Goal: Complete application form: Complete application form

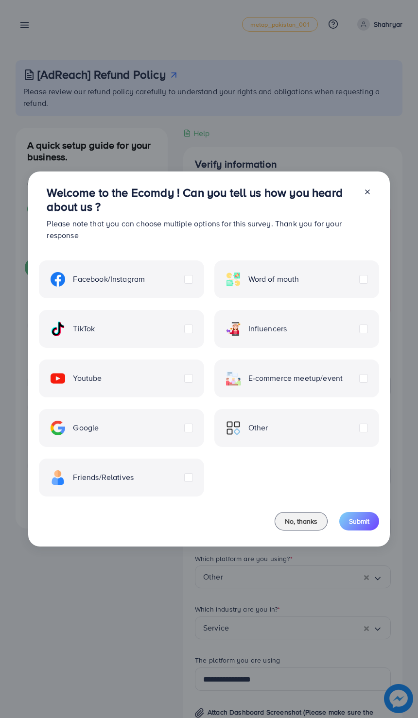
click at [142, 333] on div "TikTok" at bounding box center [121, 329] width 165 height 38
click at [172, 323] on div "TikTok" at bounding box center [121, 329] width 165 height 38
click at [95, 324] on label "TikTok" at bounding box center [73, 329] width 44 height 15
click at [372, 522] on button "Submit" at bounding box center [359, 521] width 40 height 18
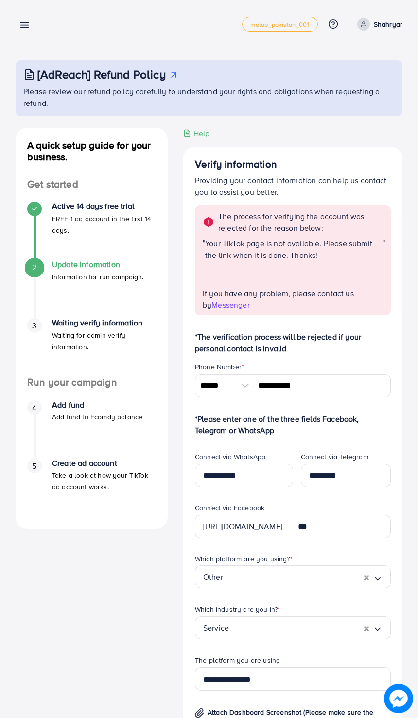
click at [299, 21] on span "metap_pakistan_001" at bounding box center [279, 24] width 59 height 6
click at [211, 303] on span "Messenger" at bounding box center [230, 304] width 38 height 11
click at [215, 300] on span "Messenger" at bounding box center [230, 304] width 38 height 11
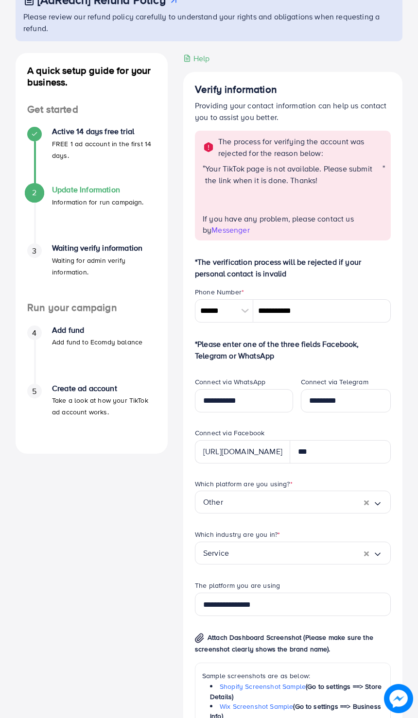
scroll to position [88, 0]
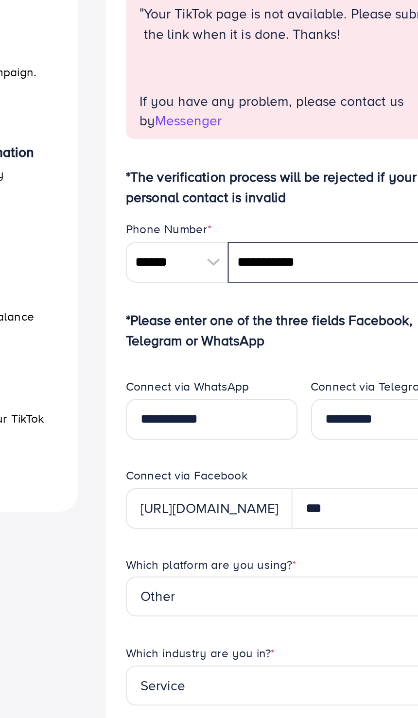
click at [253, 286] on input "**********" at bounding box center [321, 297] width 137 height 23
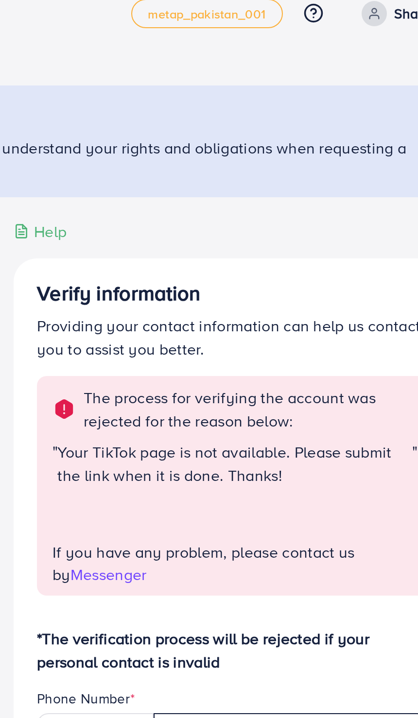
scroll to position [13, 0]
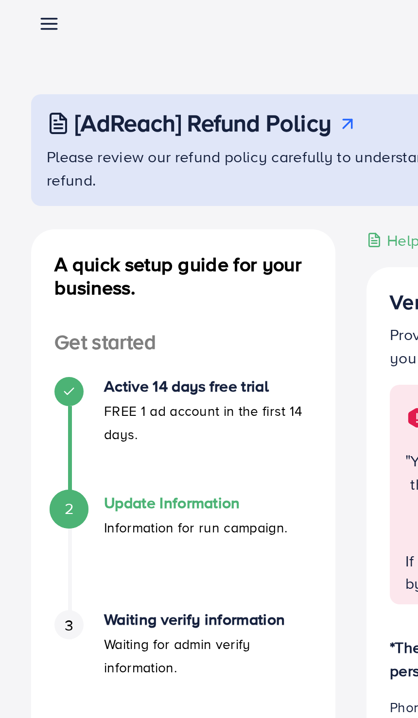
type input "**********"
click at [19, 15] on icon at bounding box center [24, 12] width 10 height 10
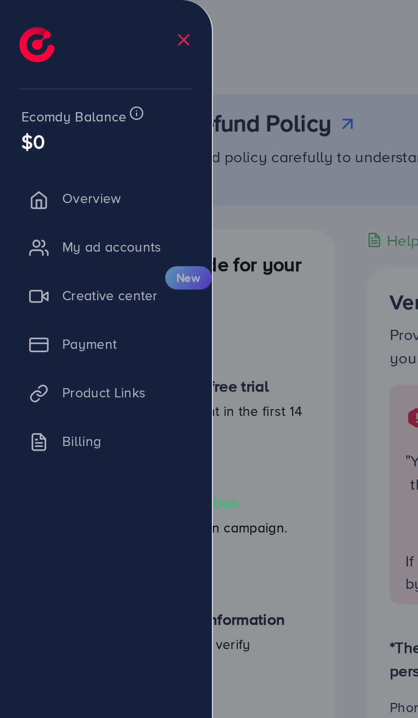
click at [76, 100] on li "Overview" at bounding box center [53, 98] width 106 height 19
click at [59, 96] on li "Overview" at bounding box center [53, 98] width 106 height 19
click at [39, 97] on li "Overview" at bounding box center [53, 98] width 106 height 19
click at [24, 100] on li "Overview" at bounding box center [53, 98] width 106 height 19
click at [53, 129] on li "My ad accounts" at bounding box center [53, 123] width 106 height 19
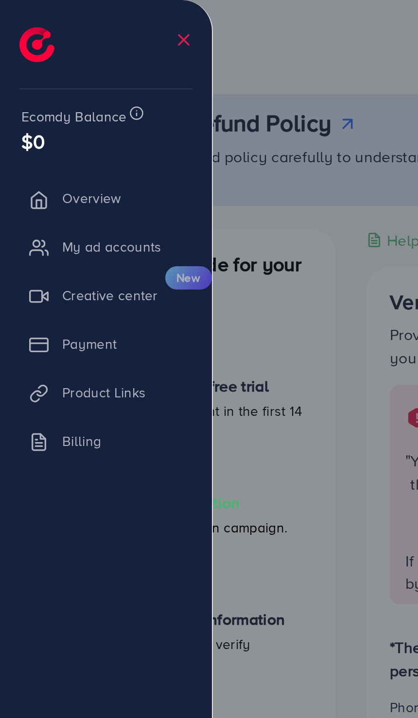
click at [67, 122] on li "My ad accounts" at bounding box center [53, 123] width 106 height 19
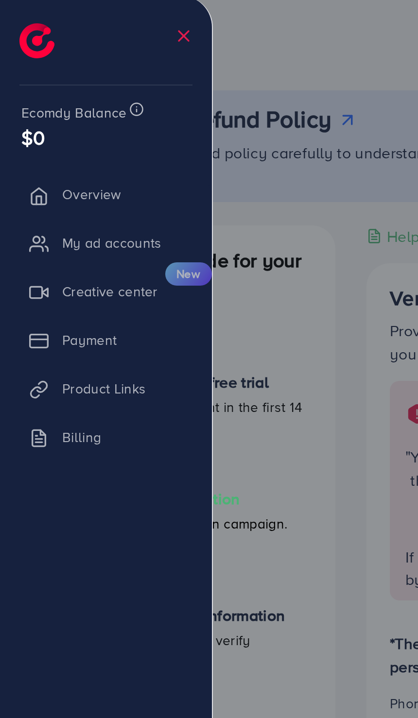
click at [93, 138] on li "Creative center New" at bounding box center [53, 147] width 106 height 19
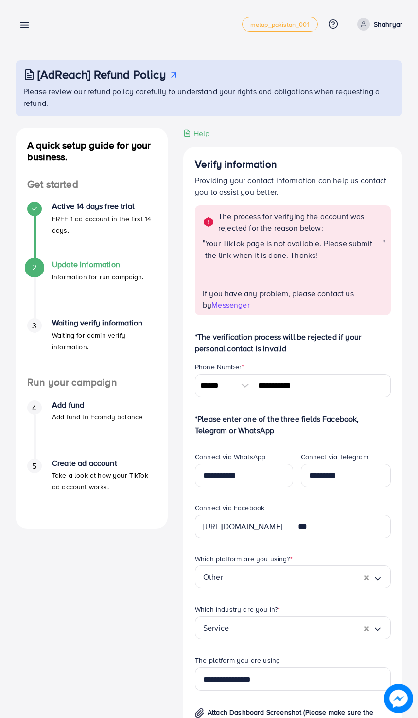
click at [24, 28] on line at bounding box center [25, 28] width 8 height 0
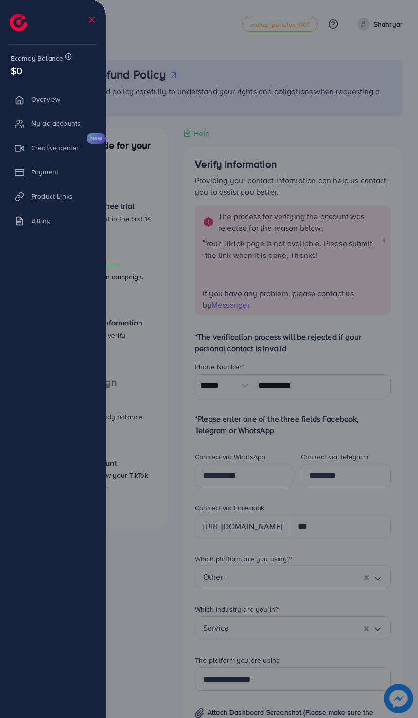
click at [75, 101] on li "Overview" at bounding box center [53, 98] width 106 height 19
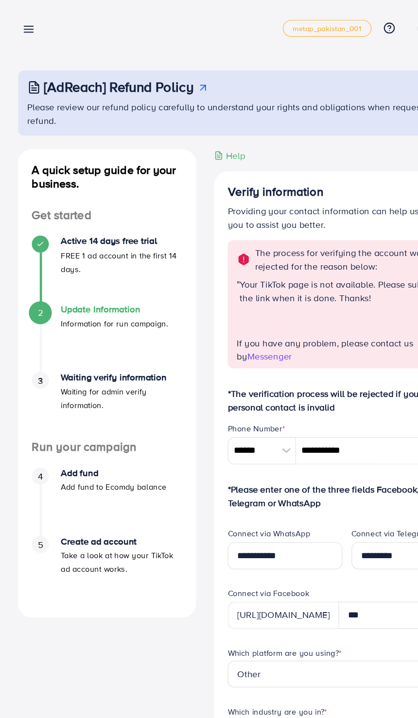
click at [189, 74] on div "[AdReach] Refund Policy" at bounding box center [209, 75] width 373 height 14
click at [28, 18] on link at bounding box center [23, 24] width 14 height 12
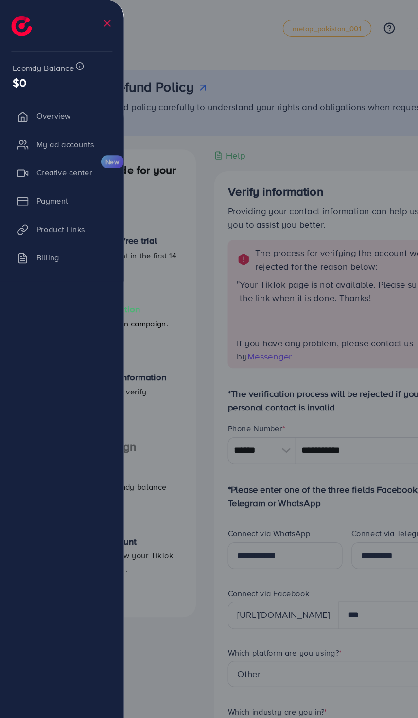
click at [64, 124] on li "My ad accounts" at bounding box center [53, 123] width 106 height 19
click at [52, 218] on li "Billing" at bounding box center [53, 220] width 106 height 19
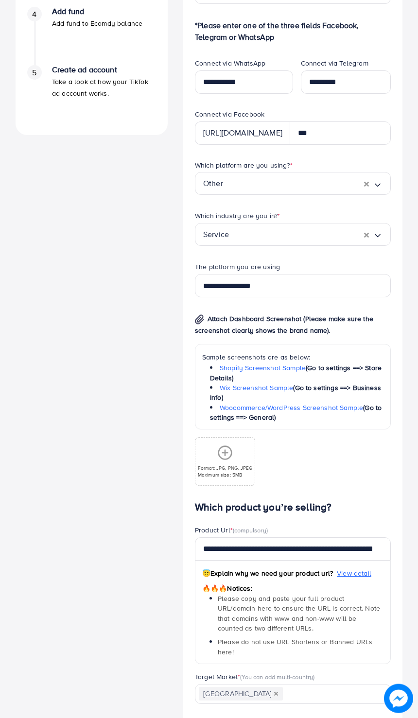
scroll to position [458, 0]
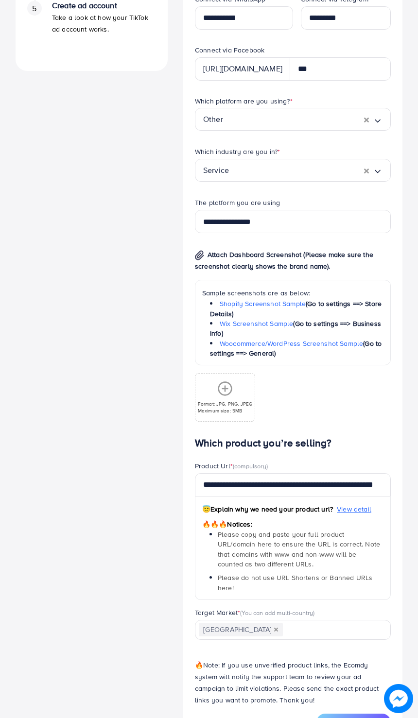
click at [342, 622] on input "Search for option" at bounding box center [331, 629] width 94 height 15
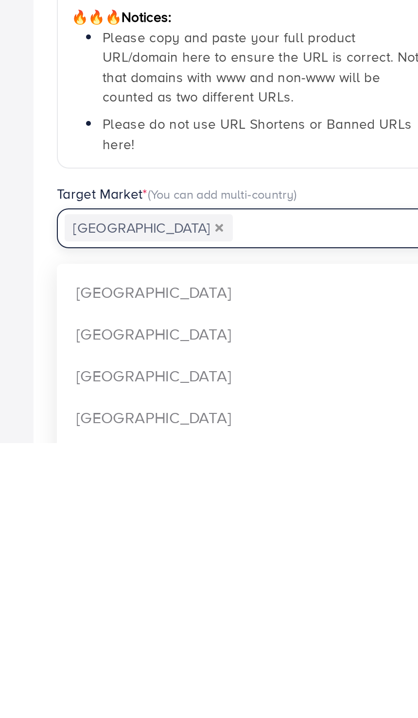
scroll to position [101, 0]
click at [175, 169] on div "Help Help Click to kickstart! Guide to verifying account Most Viewed Verify Acc…" at bounding box center [292, 208] width 235 height 1115
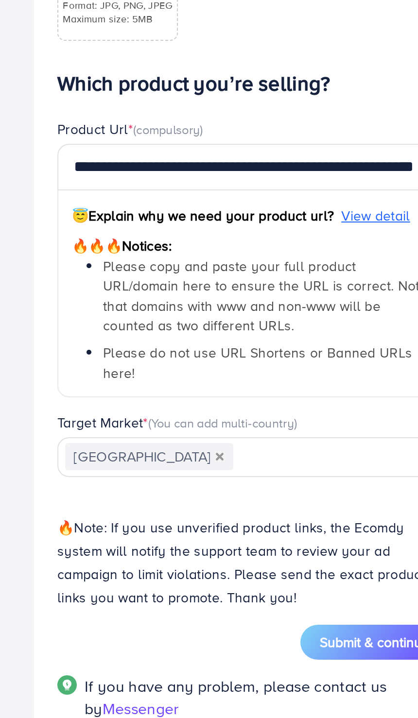
scroll to position [537, 0]
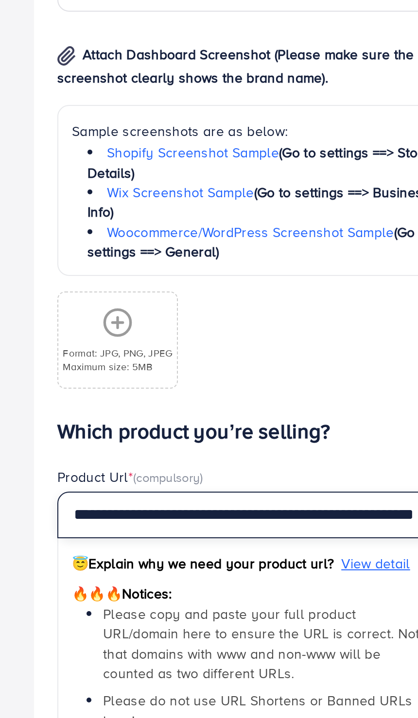
click at [195, 393] on input "**********" at bounding box center [293, 404] width 196 height 23
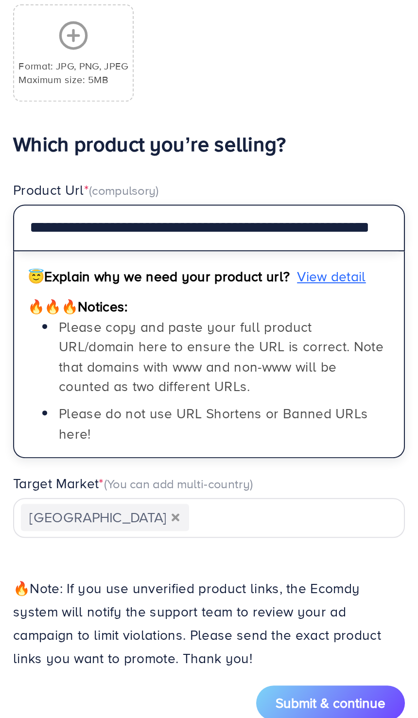
click at [195, 393] on input "**********" at bounding box center [293, 404] width 196 height 23
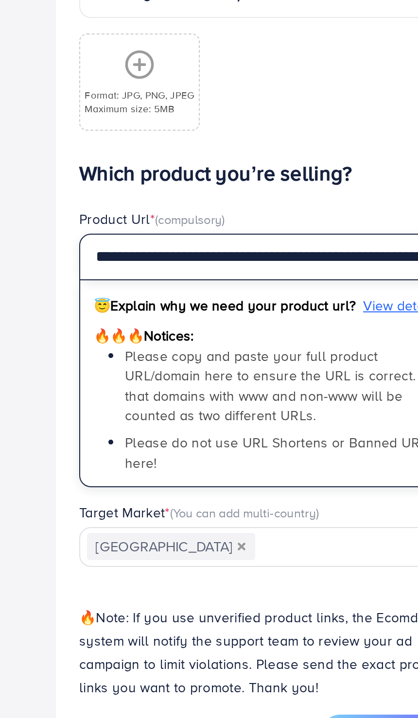
click at [195, 393] on input "**********" at bounding box center [293, 404] width 196 height 23
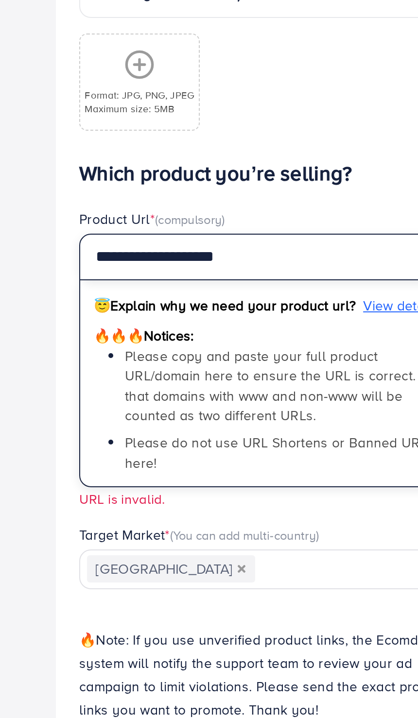
click at [195, 393] on input "**********" at bounding box center [293, 404] width 196 height 23
type input "*"
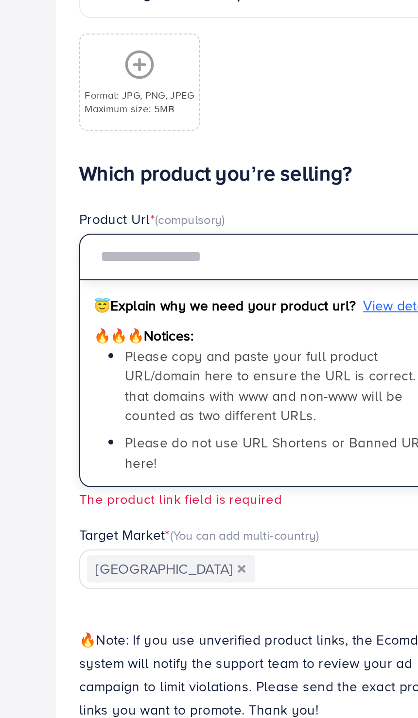
paste input "**********"
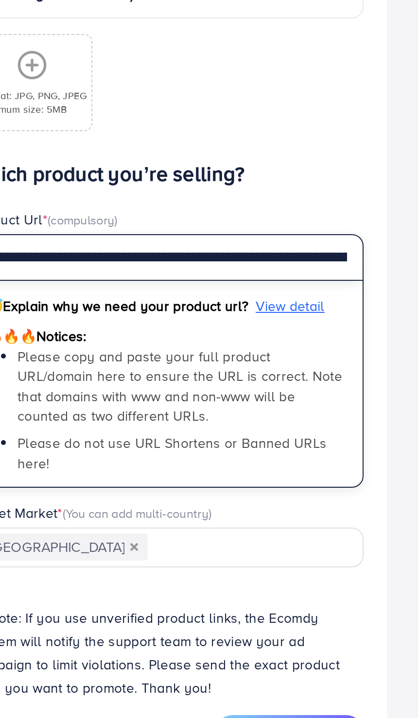
type input "**********"
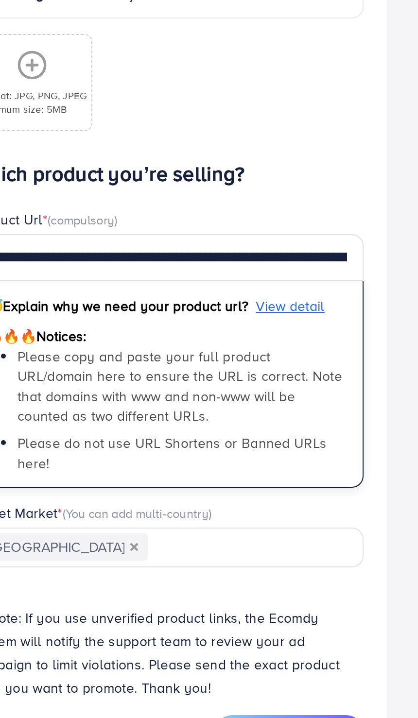
click at [189, 89] on div "Verify information Providing your contact information can help us contact you t…" at bounding box center [292, 156] width 219 height 1095
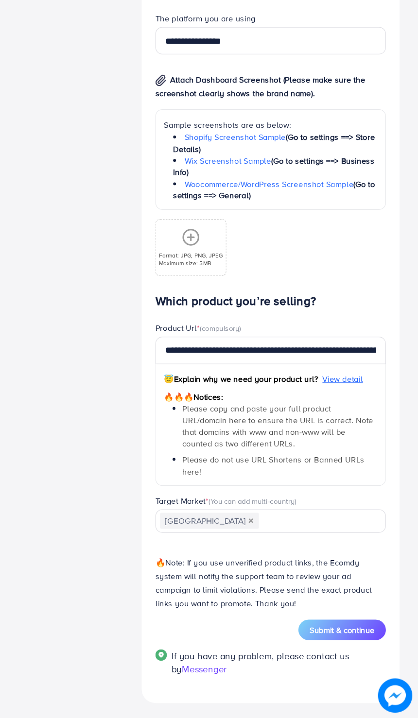
click at [195, 634] on div "Submit & continue" at bounding box center [293, 642] width 196 height 17
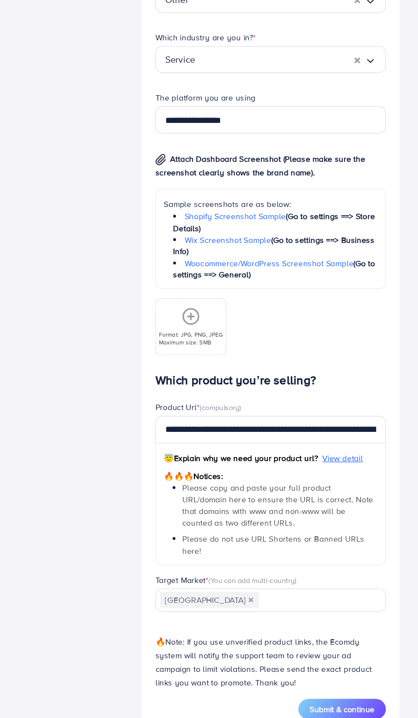
click at [326, 638] on span "Submit & continue" at bounding box center [353, 643] width 55 height 10
click at [316, 634] on button "Submit & continue" at bounding box center [353, 642] width 74 height 17
click at [326, 638] on span "Submit & continue" at bounding box center [353, 643] width 55 height 10
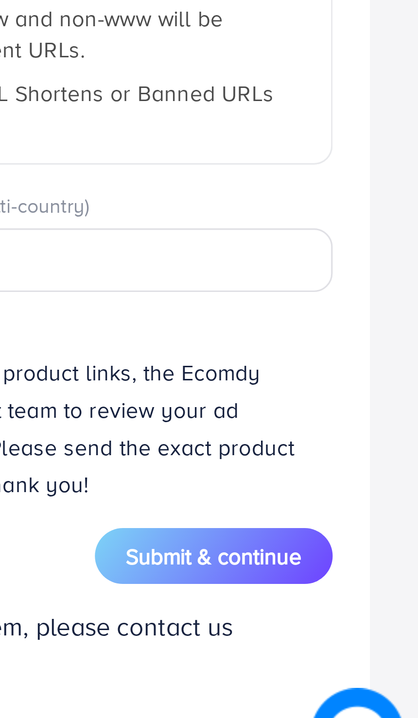
click at [326, 638] on span "Submit & continue" at bounding box center [353, 643] width 55 height 10
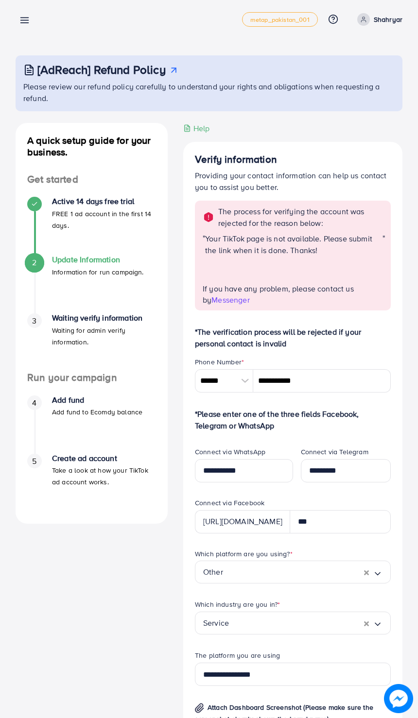
scroll to position [0, 0]
